Goal: Navigation & Orientation: Find specific page/section

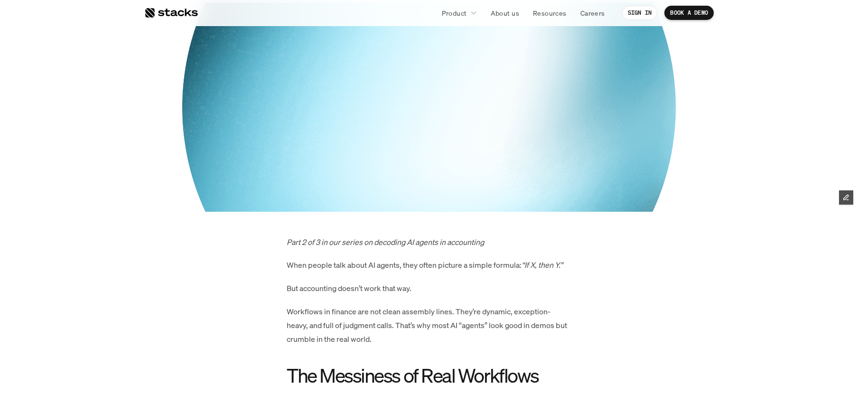
click at [163, 14] on div at bounding box center [171, 12] width 54 height 11
